Goal: Browse casually: Explore the website without a specific task or goal

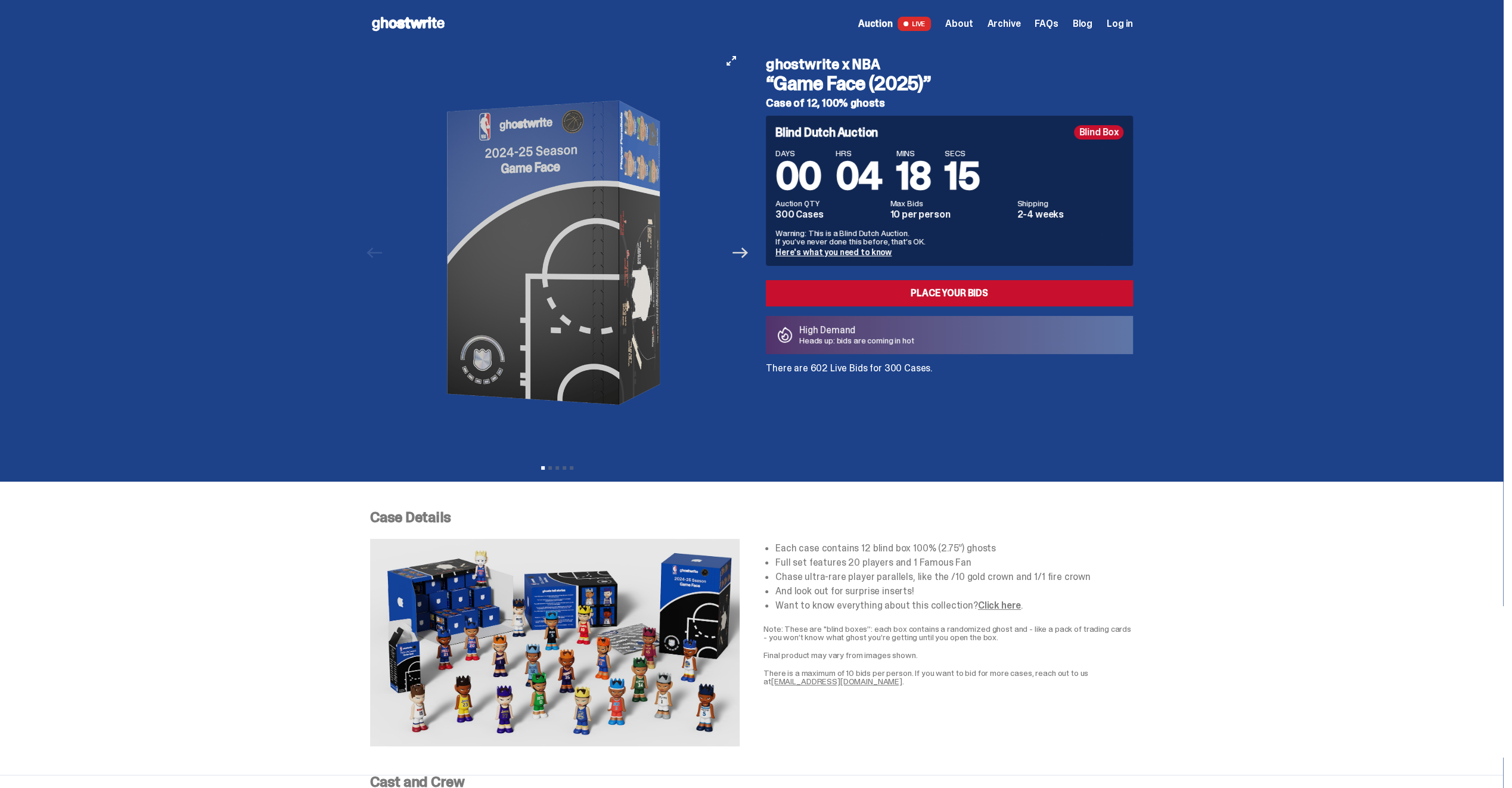
click at [739, 252] on icon "Next" at bounding box center [740, 252] width 15 height 11
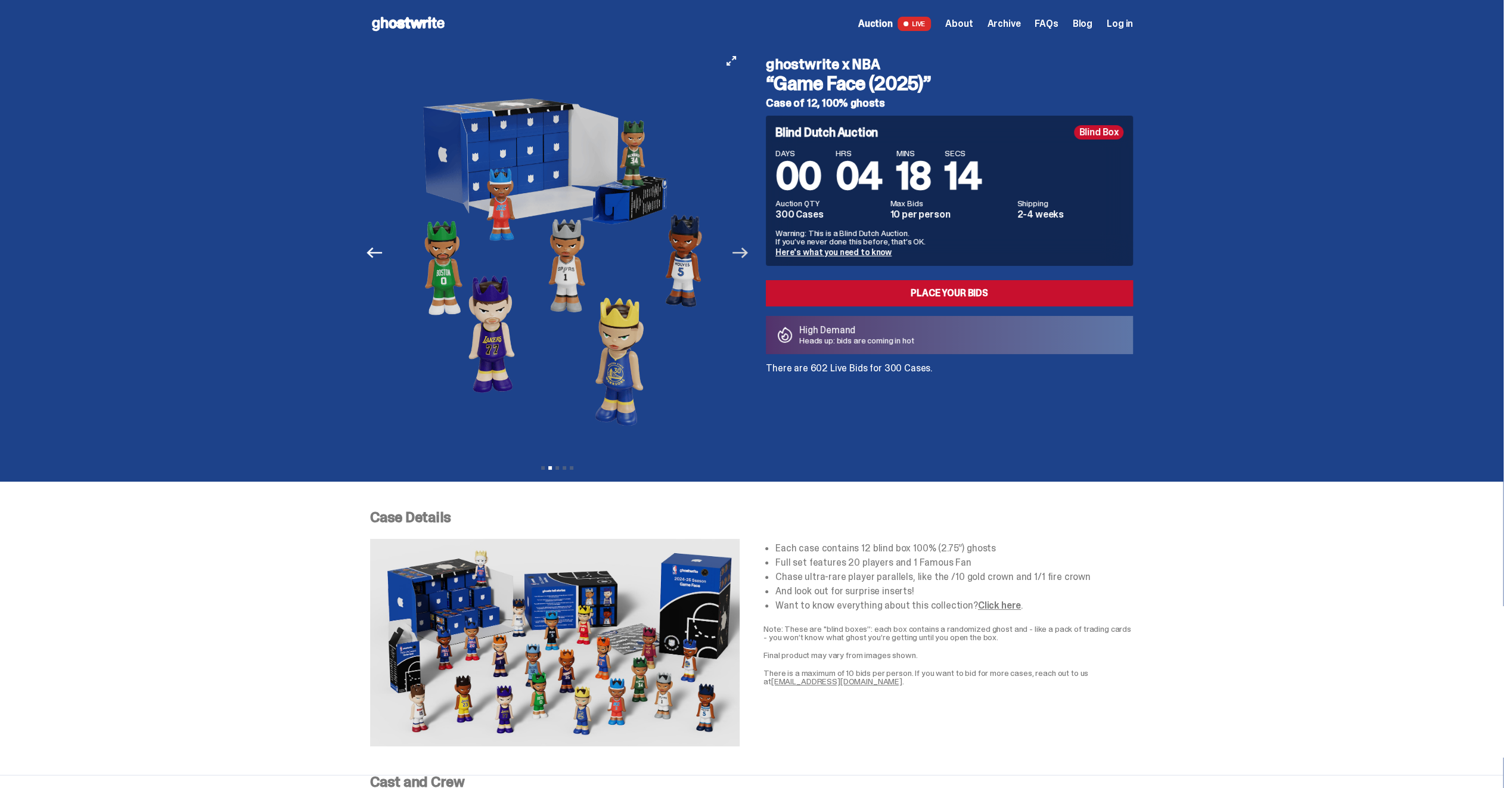
click at [739, 252] on icon "Next" at bounding box center [740, 252] width 15 height 11
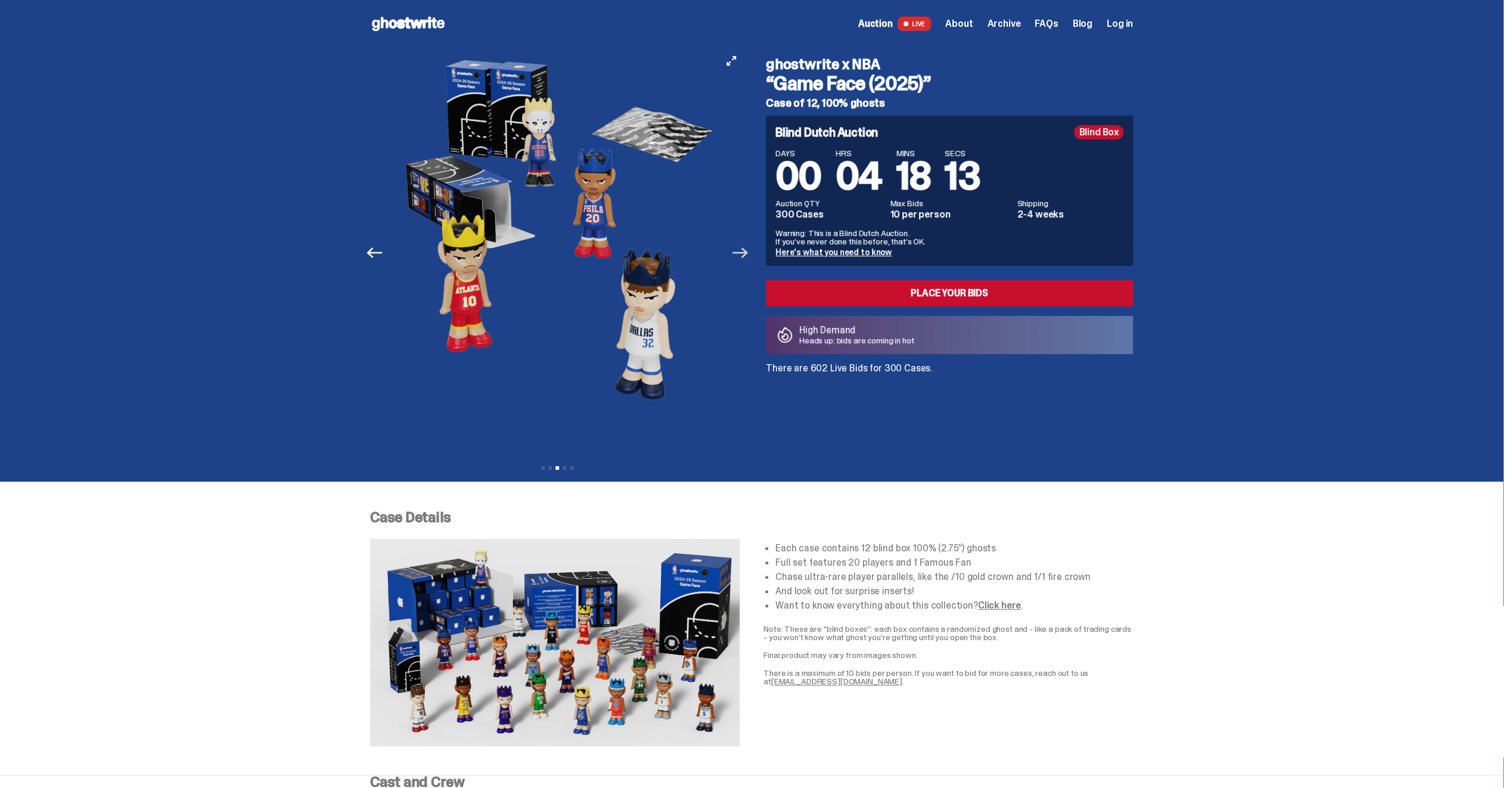
click at [739, 252] on icon "Next" at bounding box center [740, 252] width 15 height 11
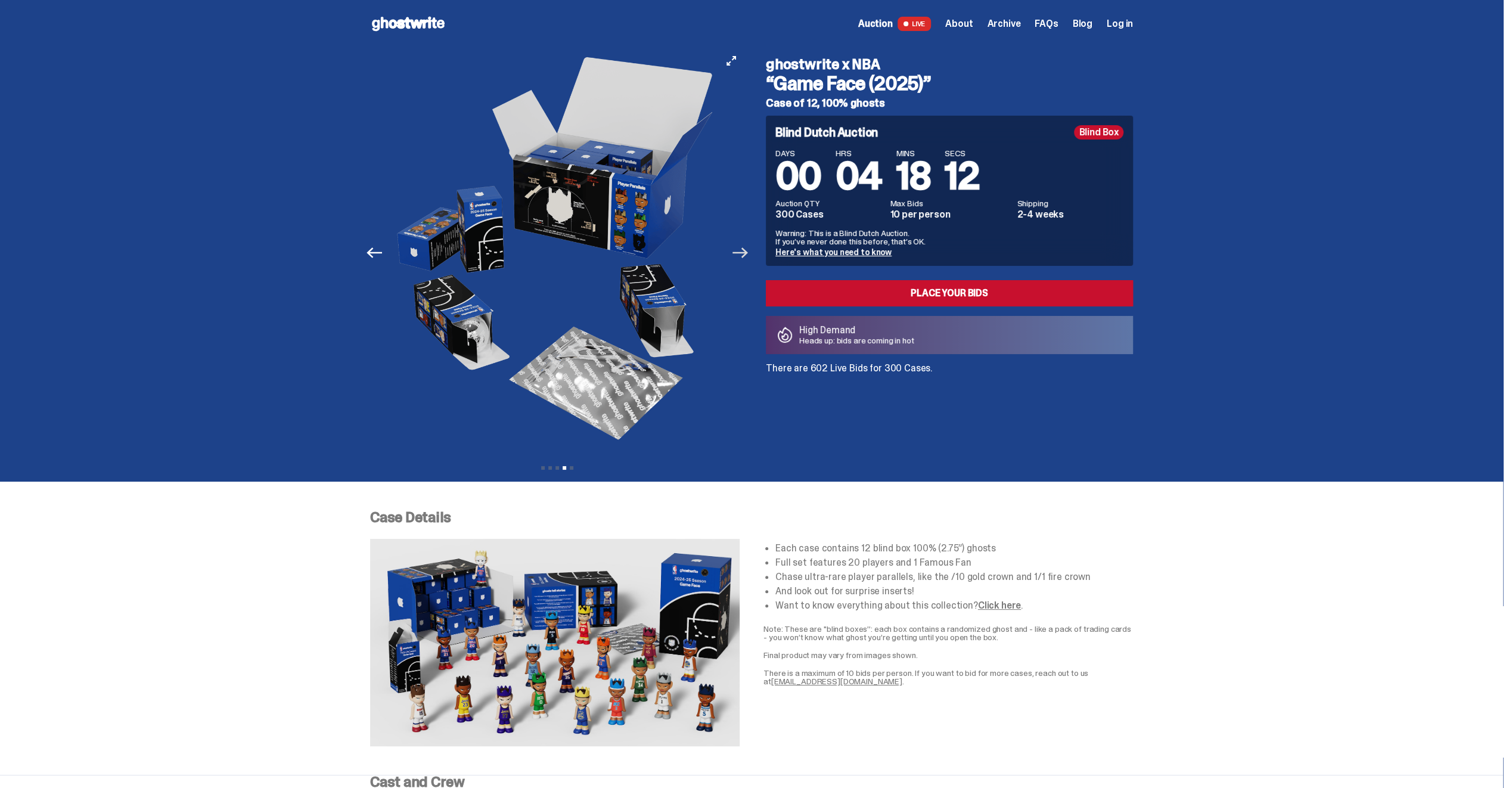
click at [739, 252] on icon "Next" at bounding box center [740, 252] width 15 height 11
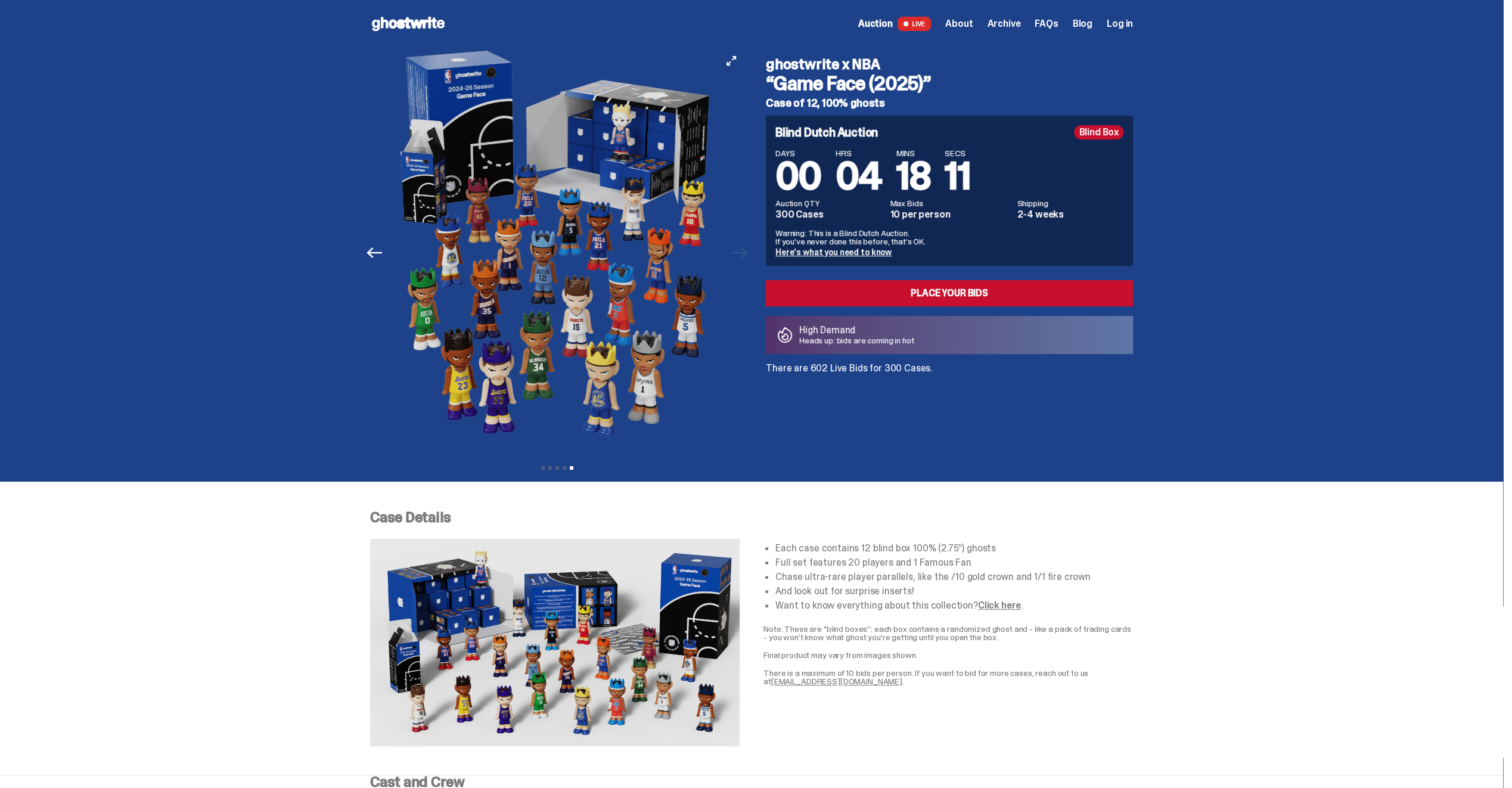
click at [739, 252] on div at bounding box center [558, 253] width 375 height 410
click at [375, 254] on icon "Previous" at bounding box center [374, 252] width 15 height 15
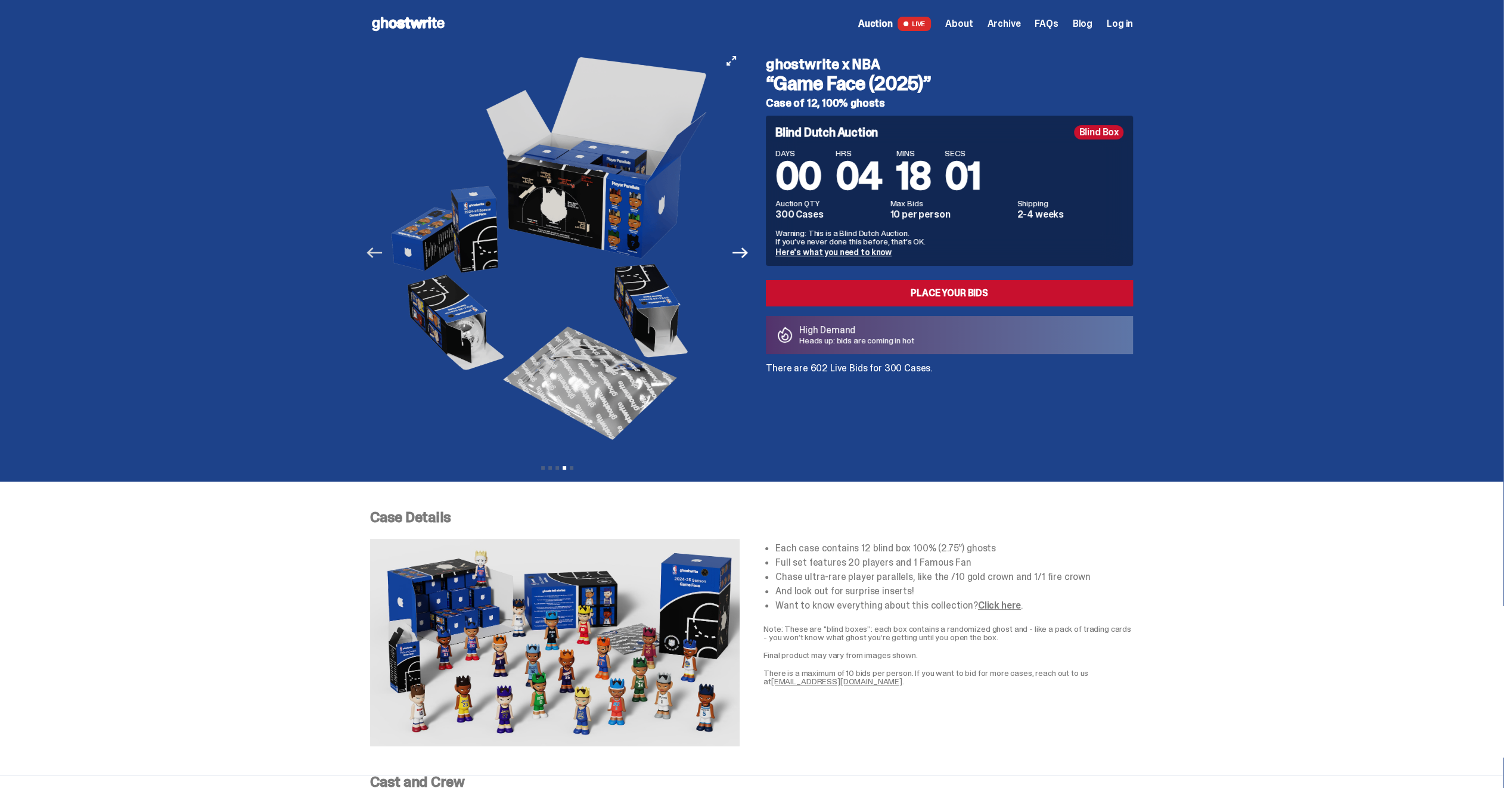
click at [375, 254] on icon "Previous" at bounding box center [374, 252] width 15 height 15
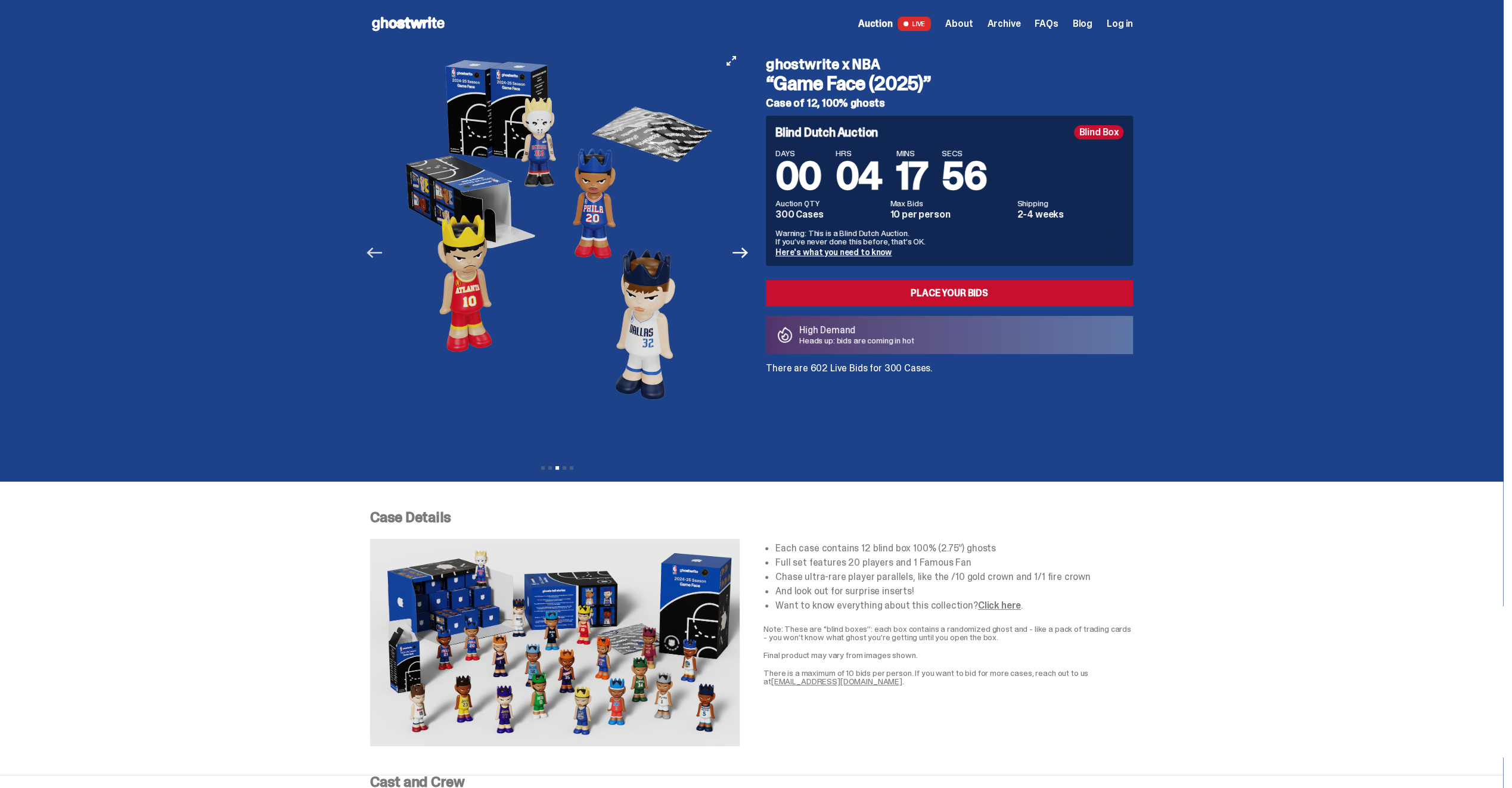
click at [375, 254] on icon "Previous" at bounding box center [374, 252] width 15 height 15
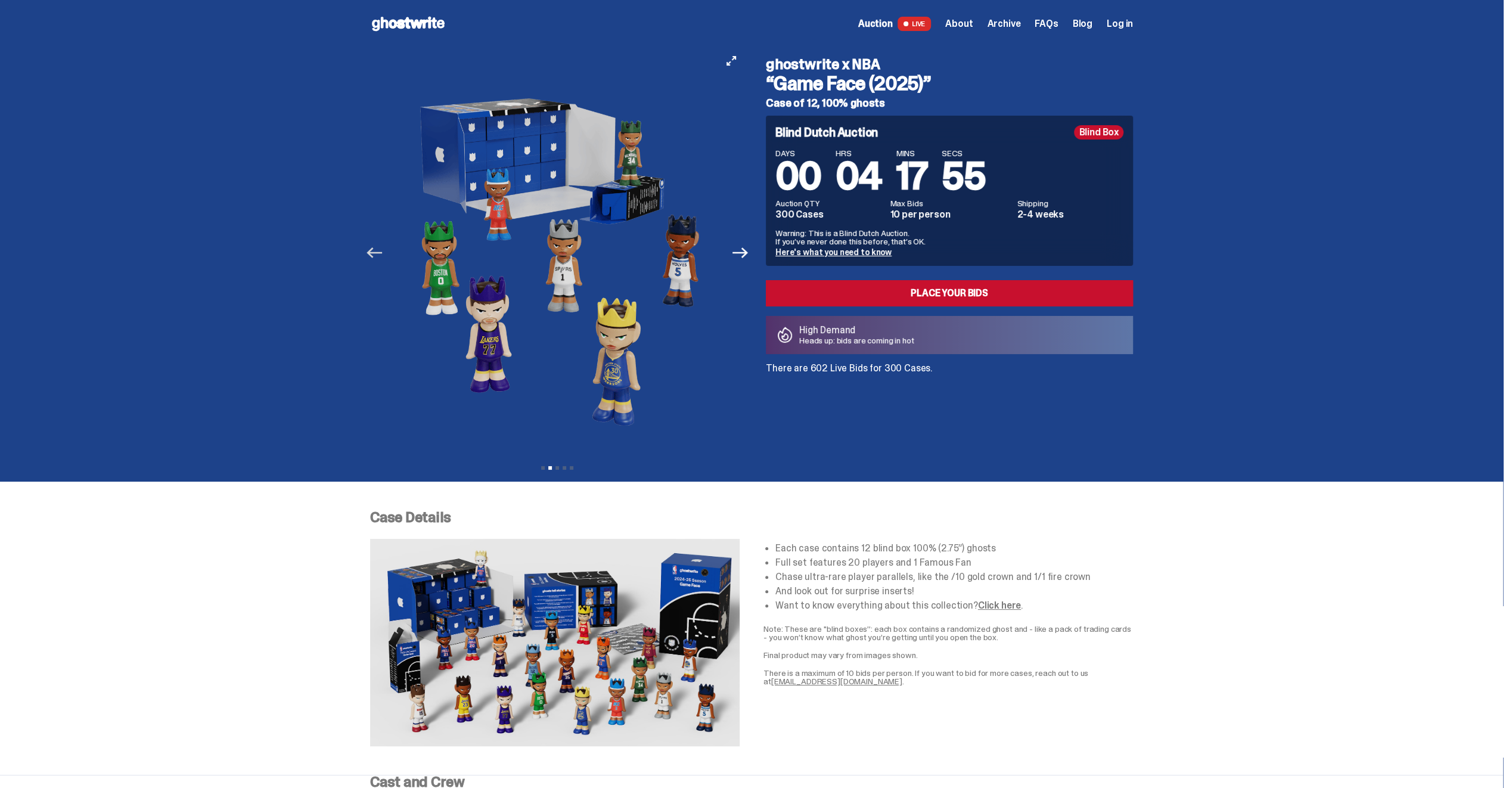
click at [375, 254] on icon "Previous" at bounding box center [374, 252] width 15 height 15
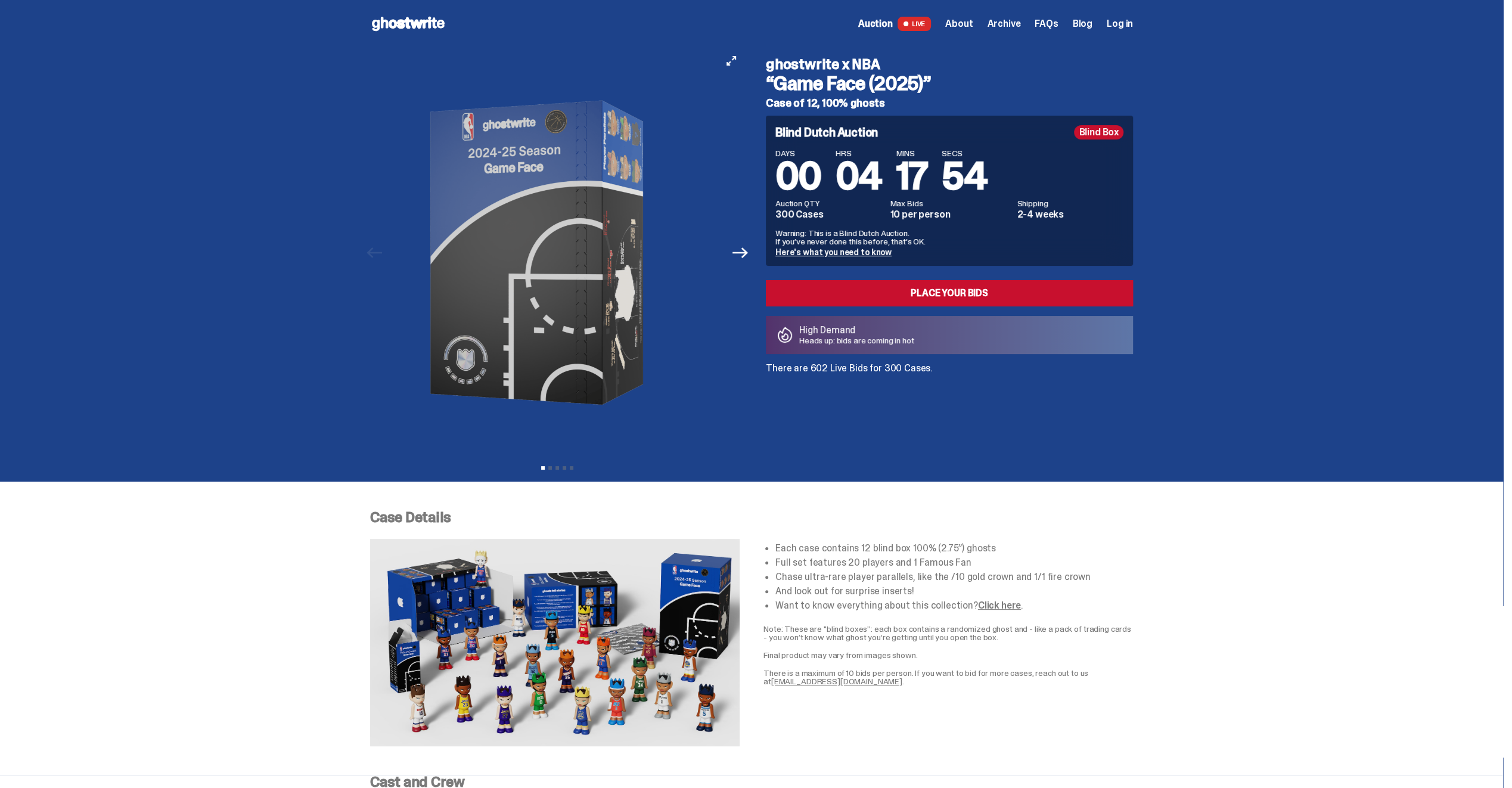
click at [375, 254] on div at bounding box center [541, 253] width 375 height 410
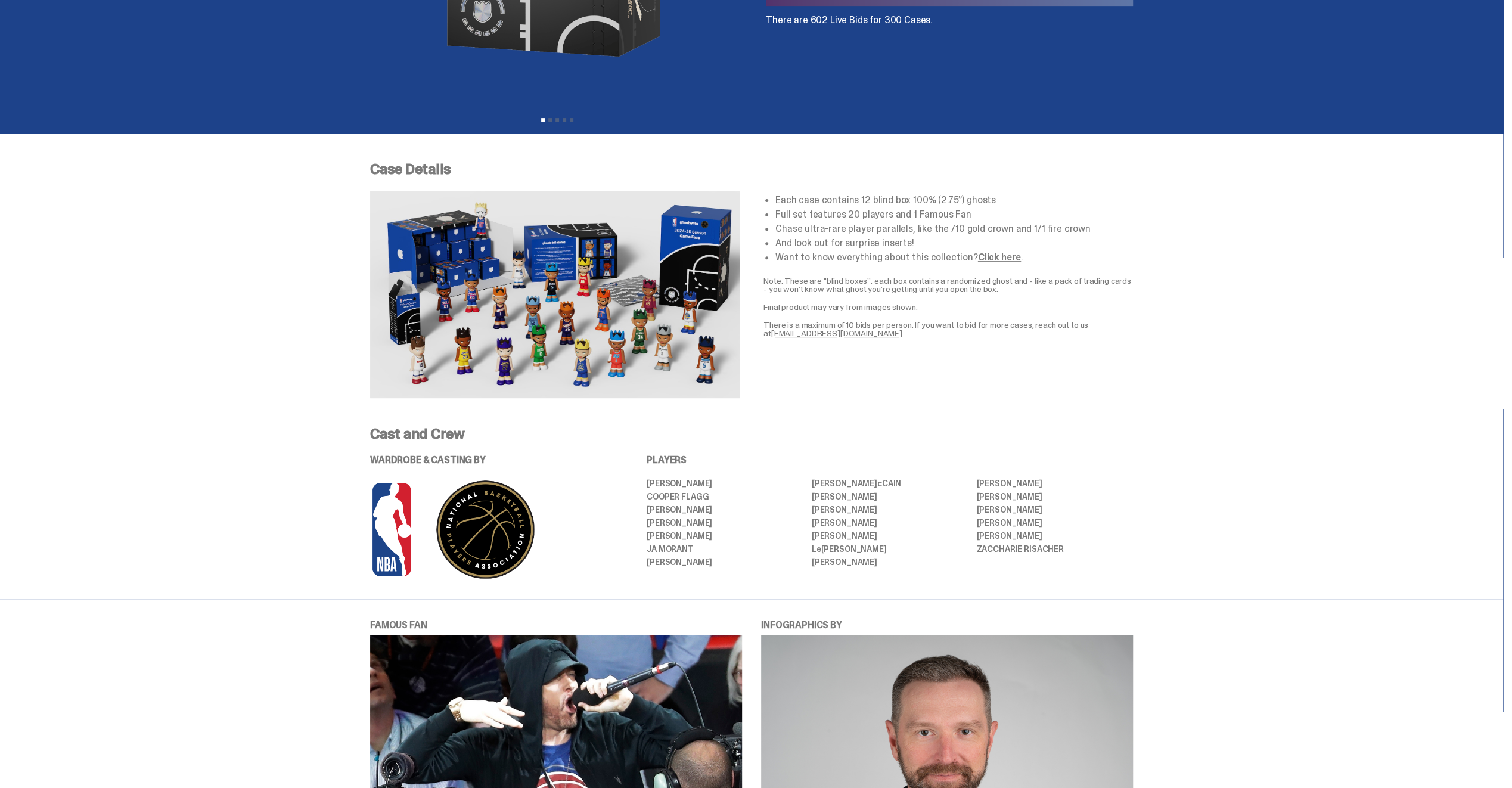
scroll to position [239, 0]
